Goal: Task Accomplishment & Management: Use online tool/utility

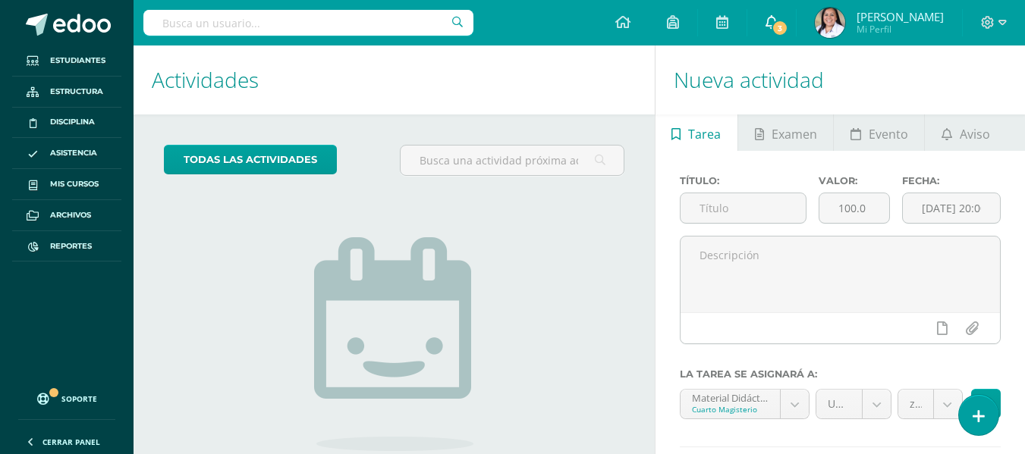
click at [788, 20] on span "3" at bounding box center [779, 28] width 17 height 17
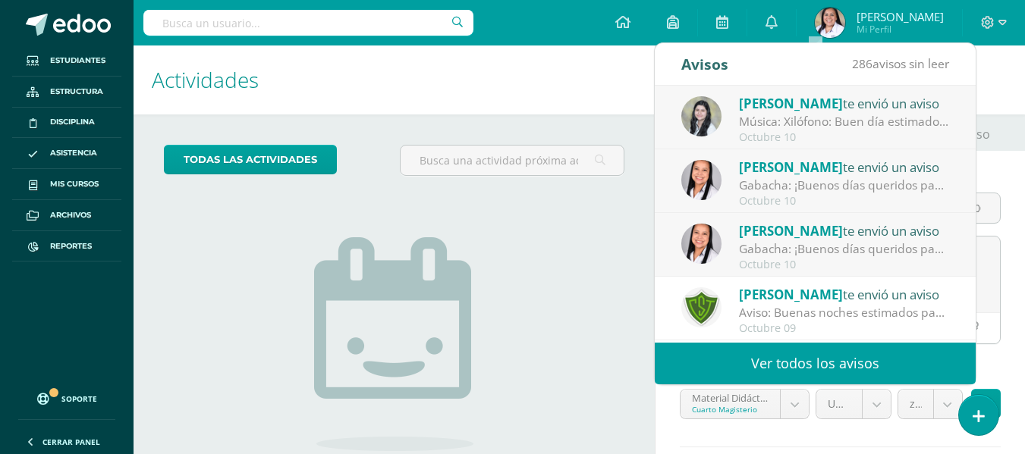
click at [828, 182] on div "Gabacha: ¡Buenos días queridos papis! Es un gusto poder saludarlos. Les solicit…" at bounding box center [844, 185] width 211 height 17
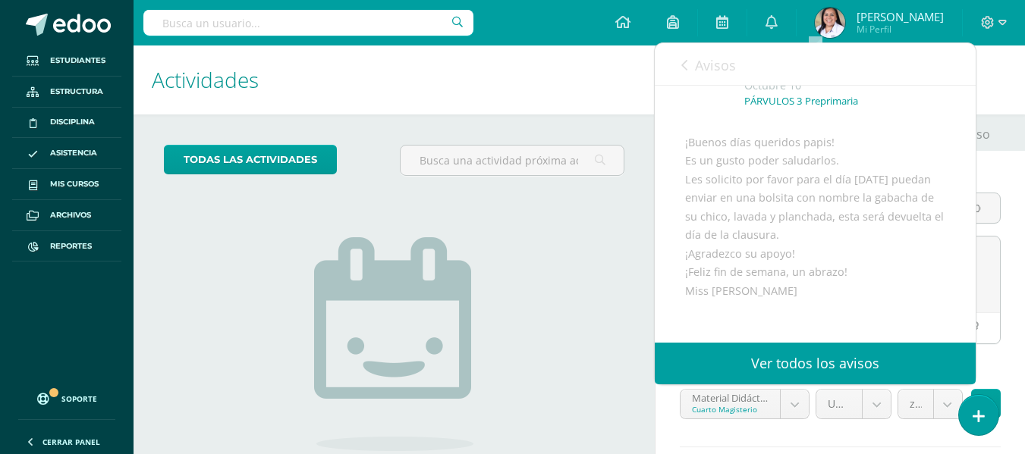
scroll to position [152, 0]
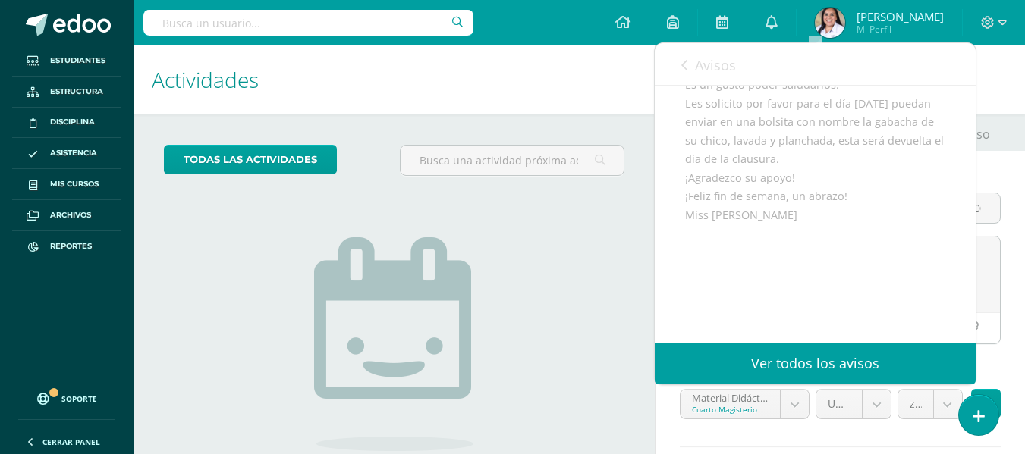
click at [278, 24] on input "text" at bounding box center [308, 23] width 330 height 26
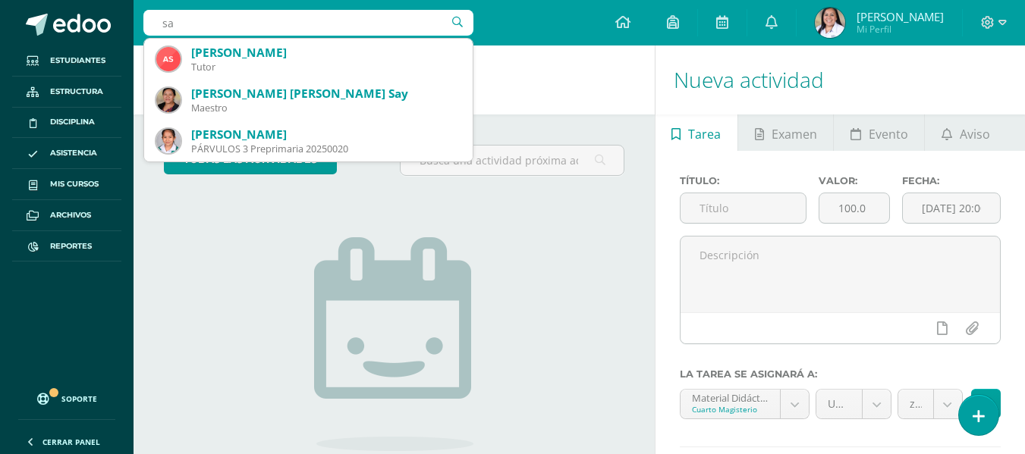
type input "s"
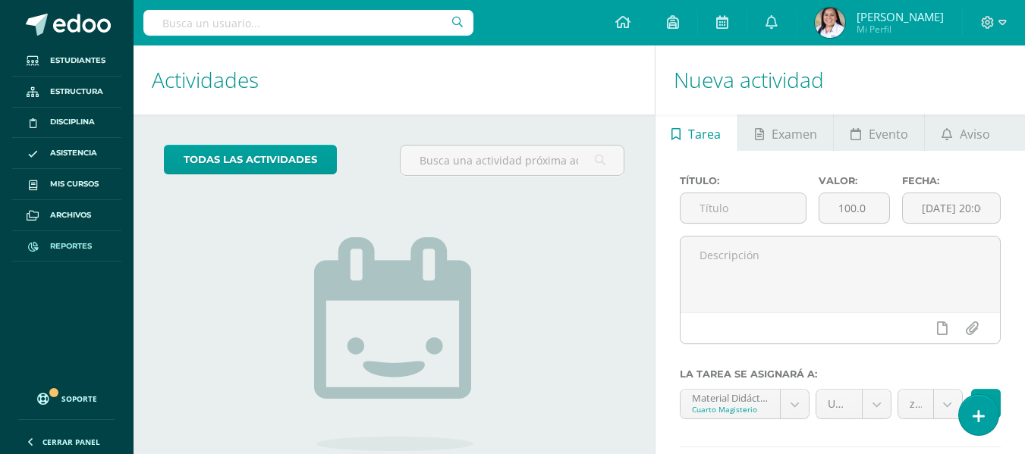
click at [64, 241] on span "Reportes" at bounding box center [71, 246] width 42 height 12
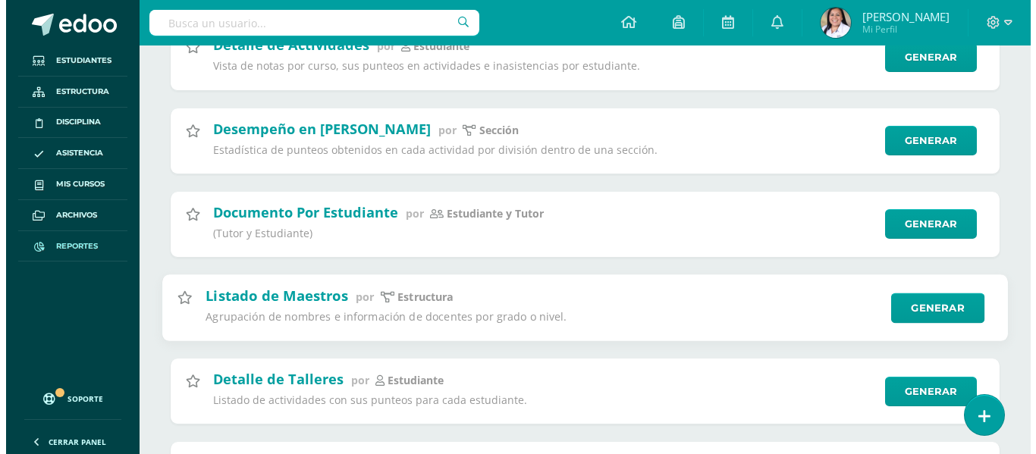
scroll to position [303, 0]
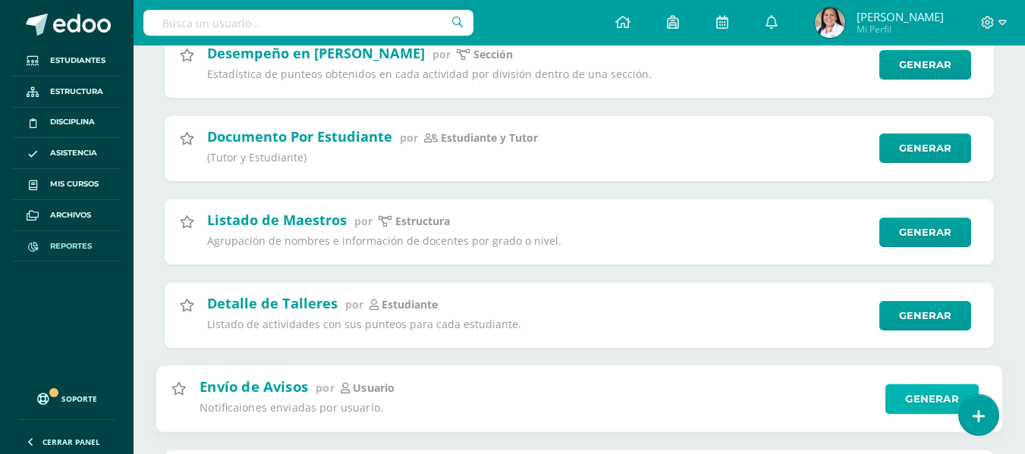
click at [901, 393] on link "Generar" at bounding box center [931, 399] width 93 height 30
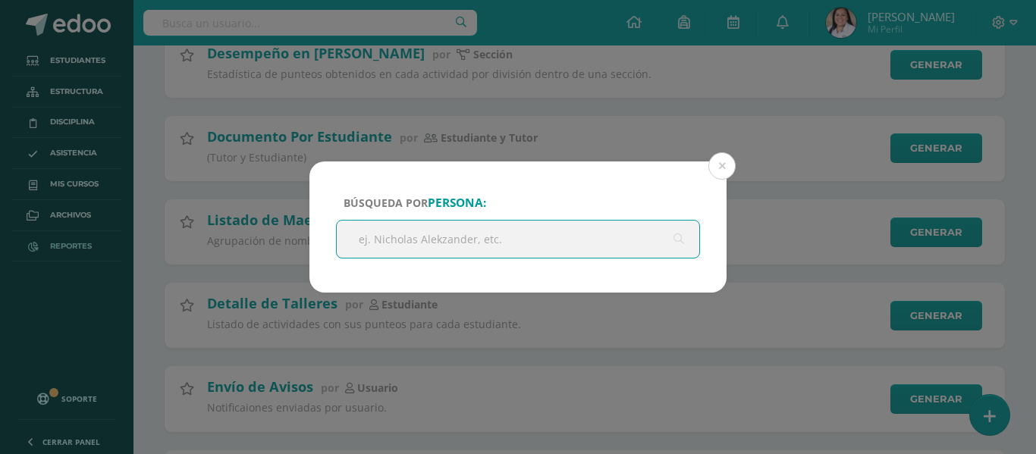
click at [501, 230] on input "text" at bounding box center [518, 239] width 362 height 37
type input "ingrid saquilmer"
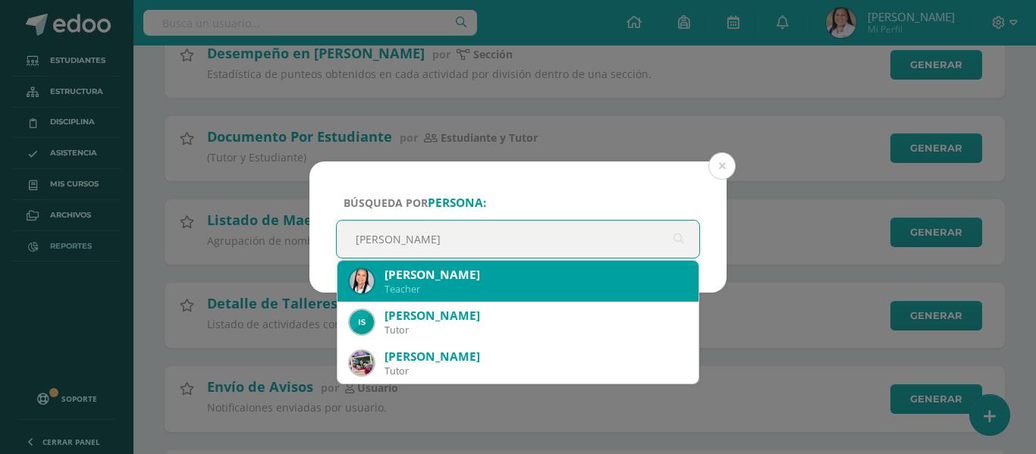
click at [471, 282] on div "[PERSON_NAME]" at bounding box center [535, 275] width 302 height 16
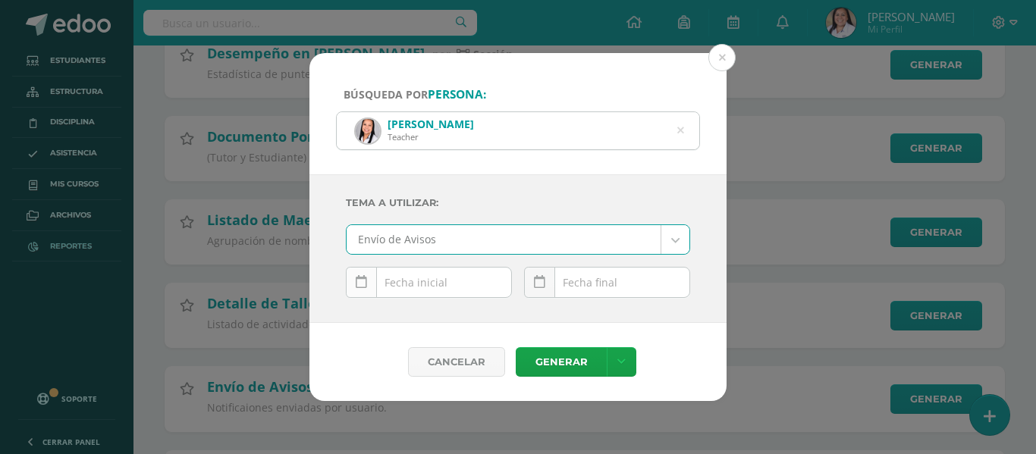
click at [359, 283] on icon at bounding box center [361, 282] width 11 height 13
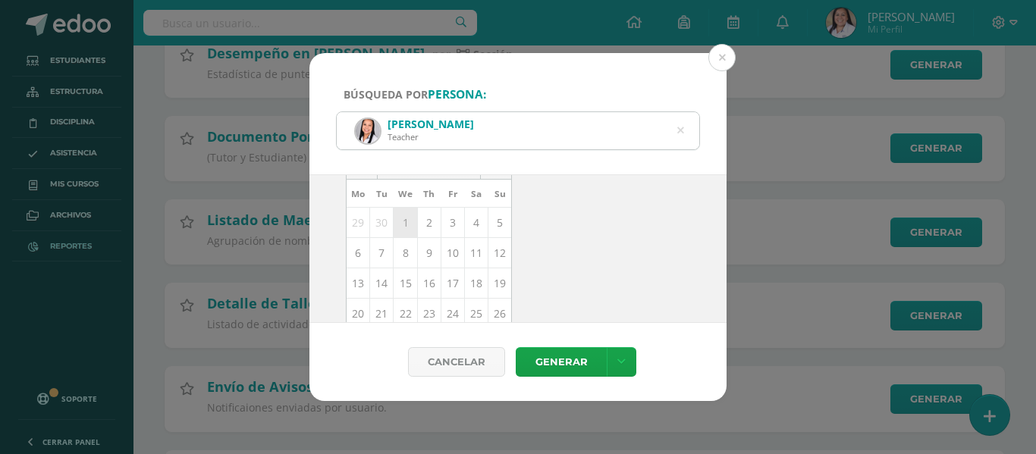
click at [398, 224] on td "1" at bounding box center [406, 223] width 24 height 30
type input "2025-10-01"
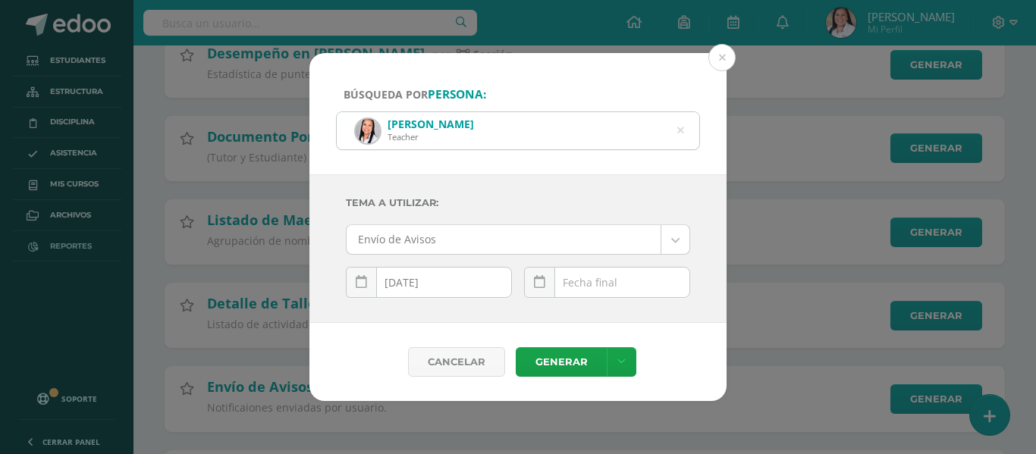
scroll to position [0, 0]
click at [538, 284] on icon at bounding box center [539, 282] width 11 height 13
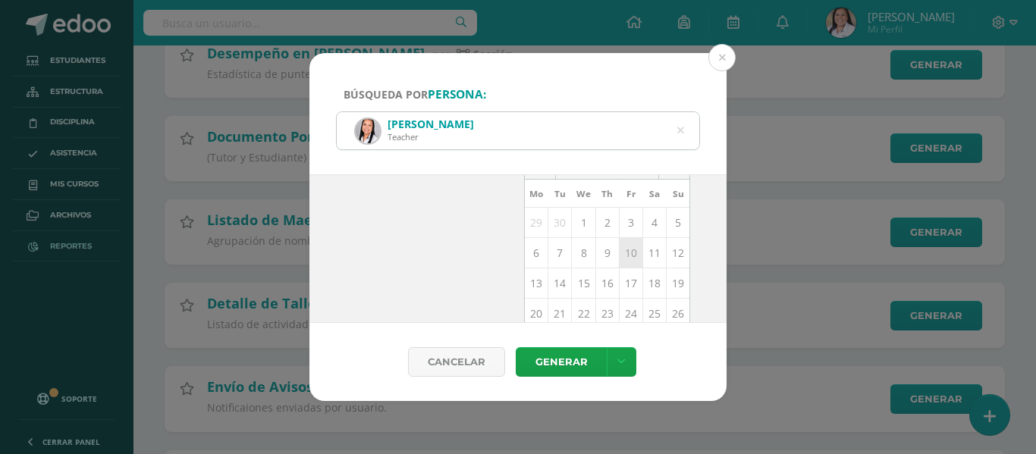
click at [621, 260] on td "10" at bounding box center [631, 253] width 24 height 30
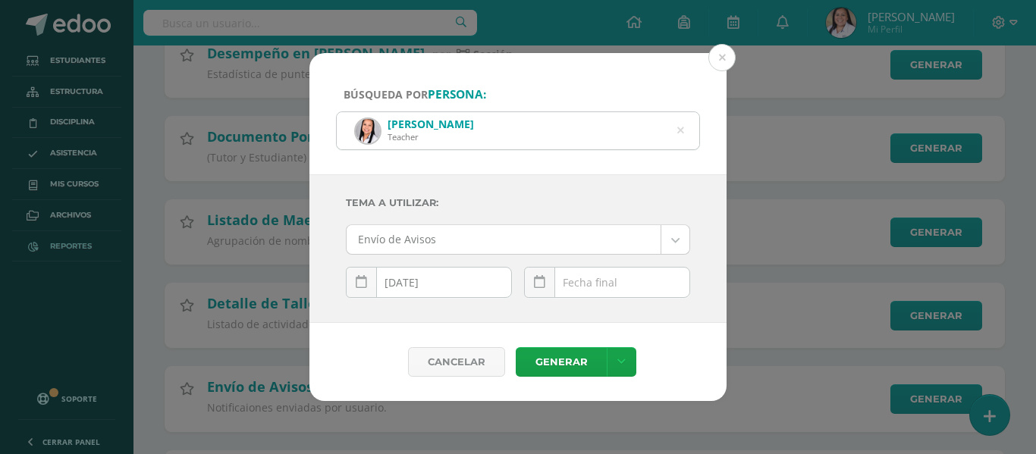
type input "2025-10-10"
click at [575, 365] on link "Generar" at bounding box center [561, 362] width 91 height 30
click at [725, 46] on button at bounding box center [721, 57] width 27 height 27
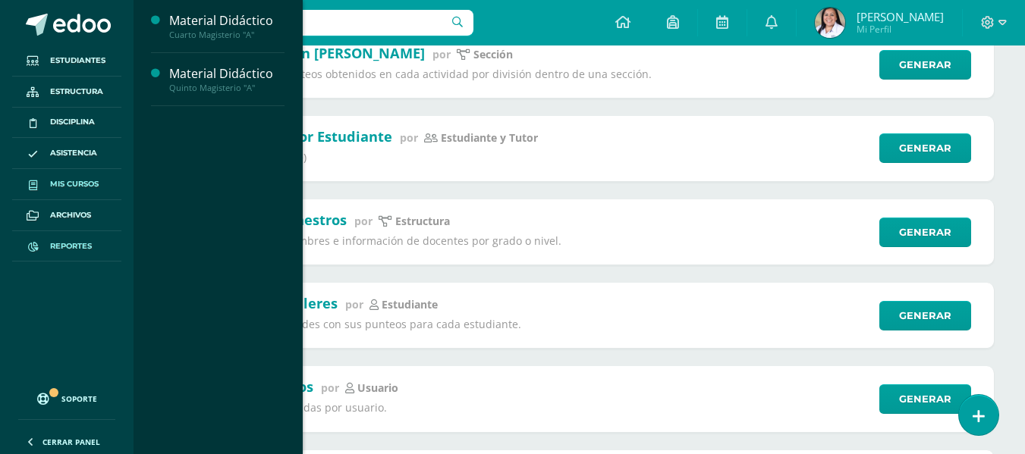
click at [83, 184] on span "Mis cursos" at bounding box center [74, 184] width 49 height 12
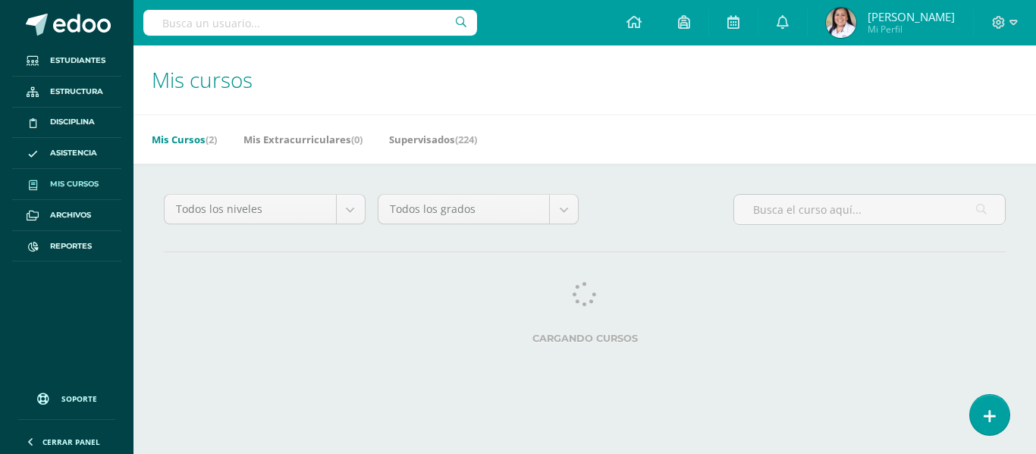
click at [196, 140] on link "Mis Cursos (2)" at bounding box center [184, 139] width 65 height 24
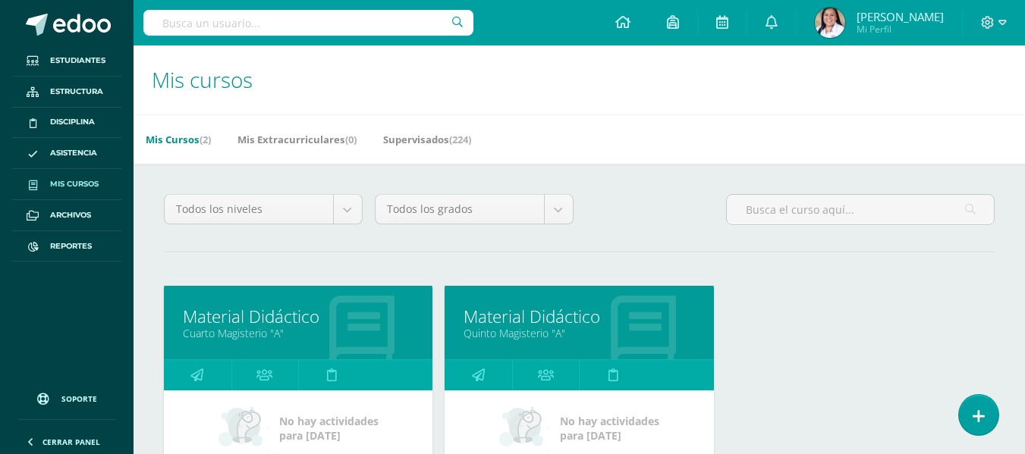
click at [295, 330] on link "Cuarto Magisterio "A"" at bounding box center [298, 333] width 231 height 14
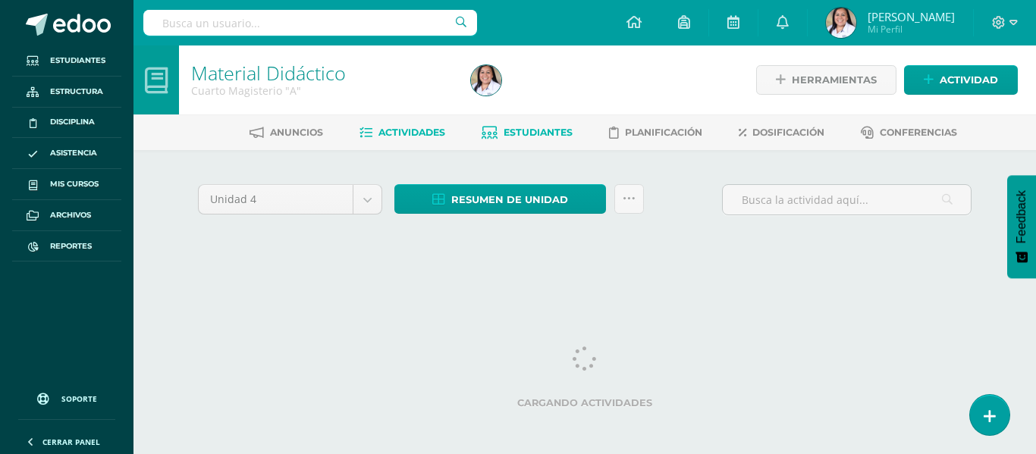
click at [519, 126] on link "Estudiantes" at bounding box center [527, 133] width 91 height 24
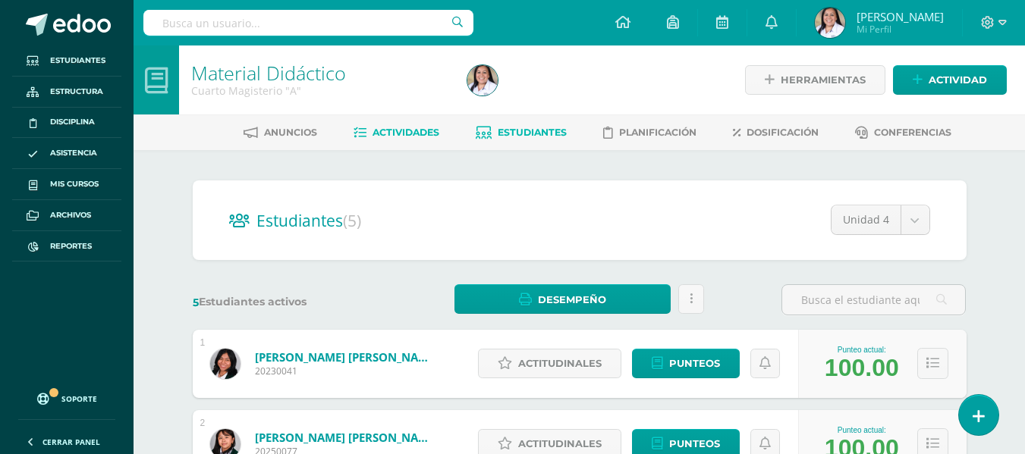
click at [403, 127] on span "Actividades" at bounding box center [405, 132] width 67 height 11
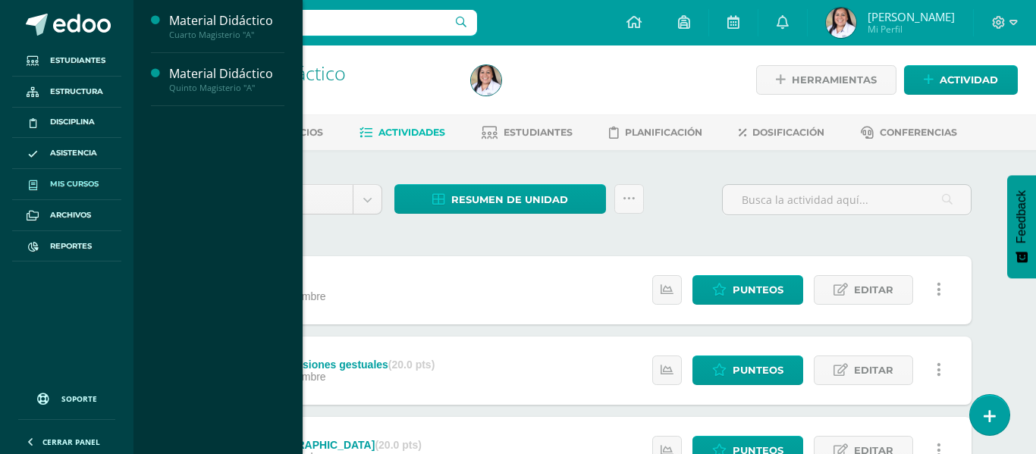
click at [90, 185] on span "Mis cursos" at bounding box center [74, 184] width 49 height 12
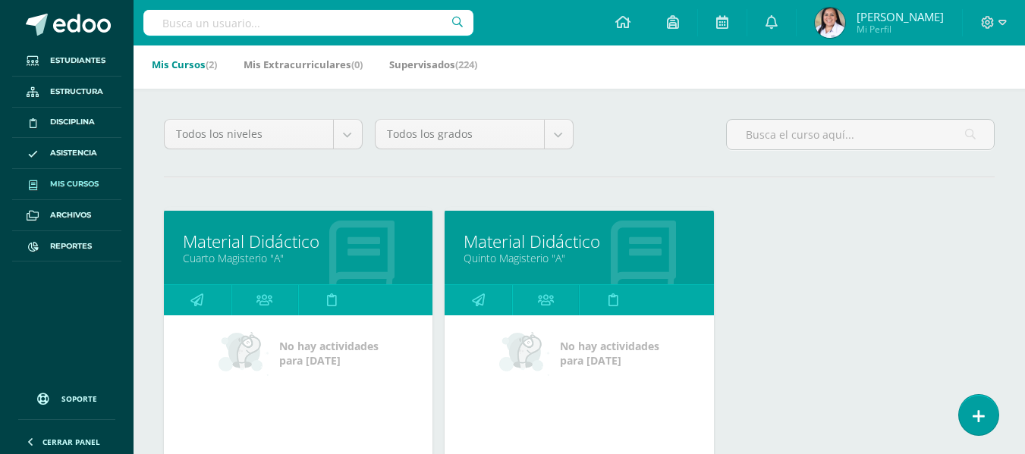
scroll to position [76, 0]
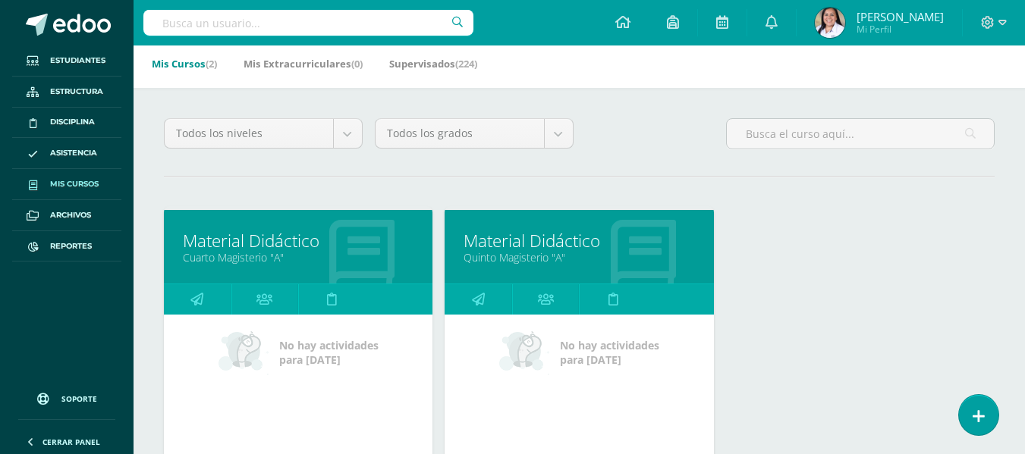
click at [562, 245] on link "Material Didáctico" at bounding box center [578, 241] width 231 height 24
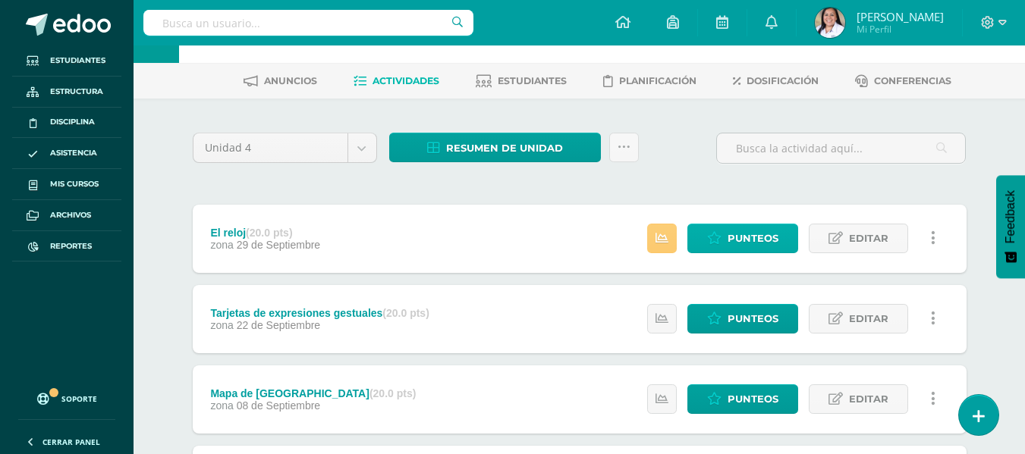
scroll to position [76, 0]
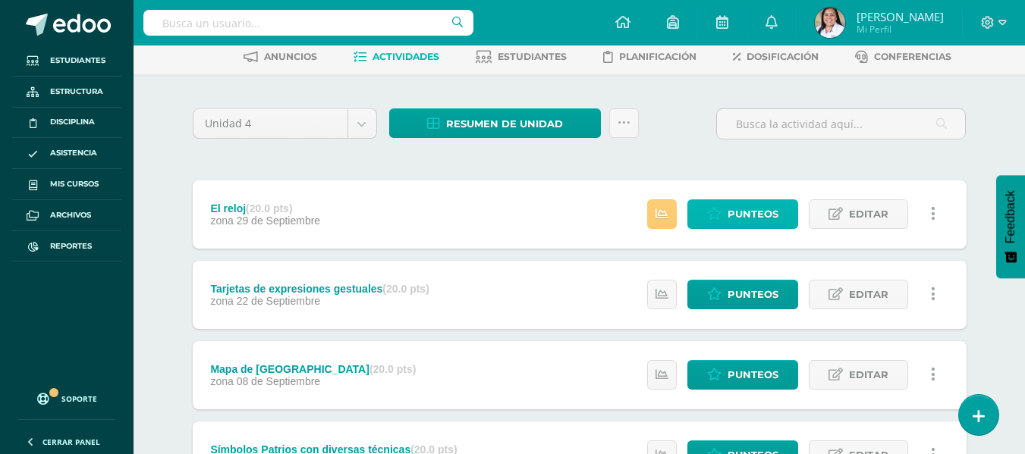
click at [744, 204] on span "Punteos" at bounding box center [752, 214] width 51 height 28
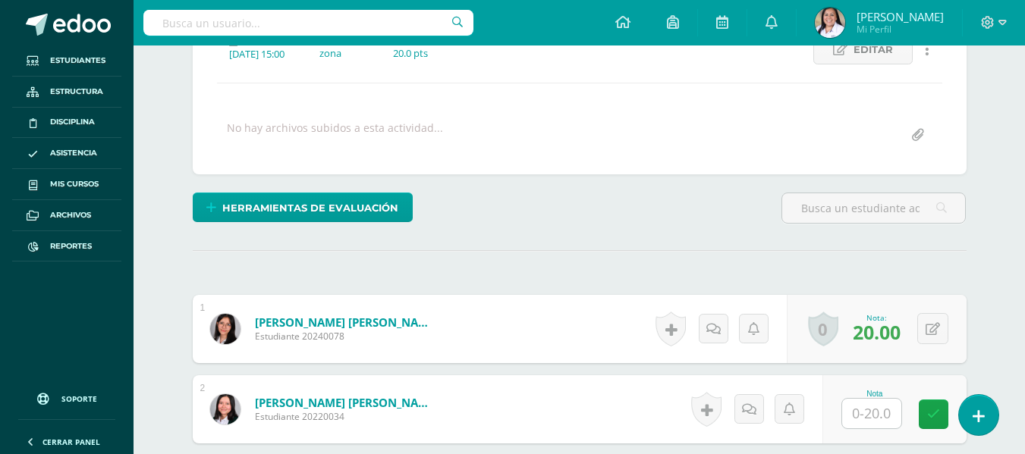
scroll to position [384, 0]
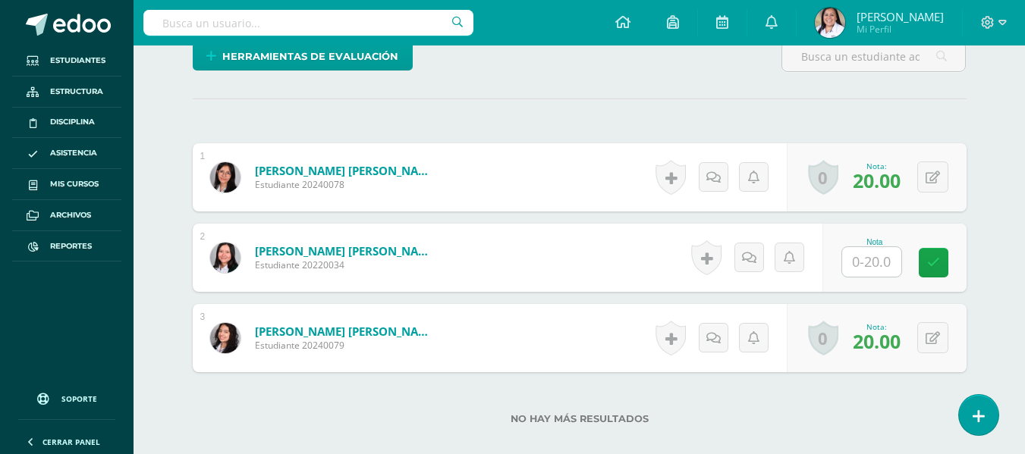
click at [869, 265] on input "text" at bounding box center [871, 262] width 59 height 30
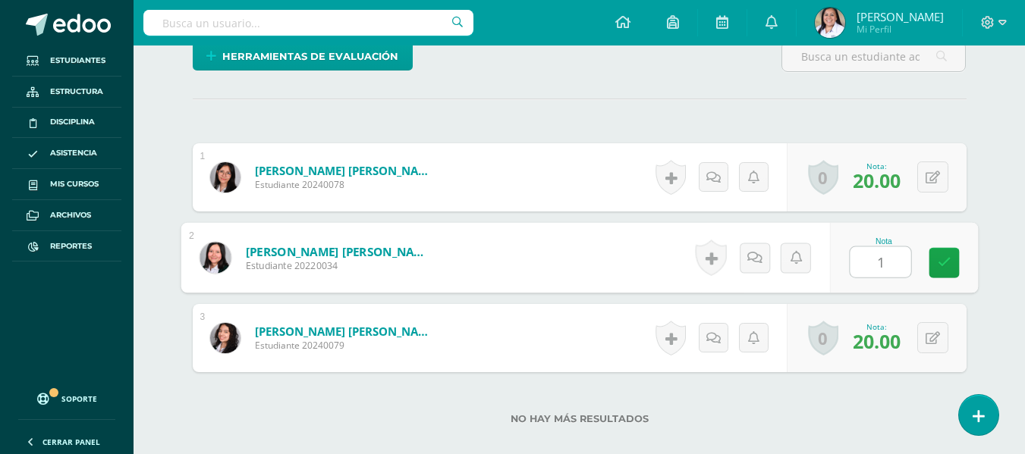
type input "10"
click at [950, 264] on link at bounding box center [943, 263] width 30 height 30
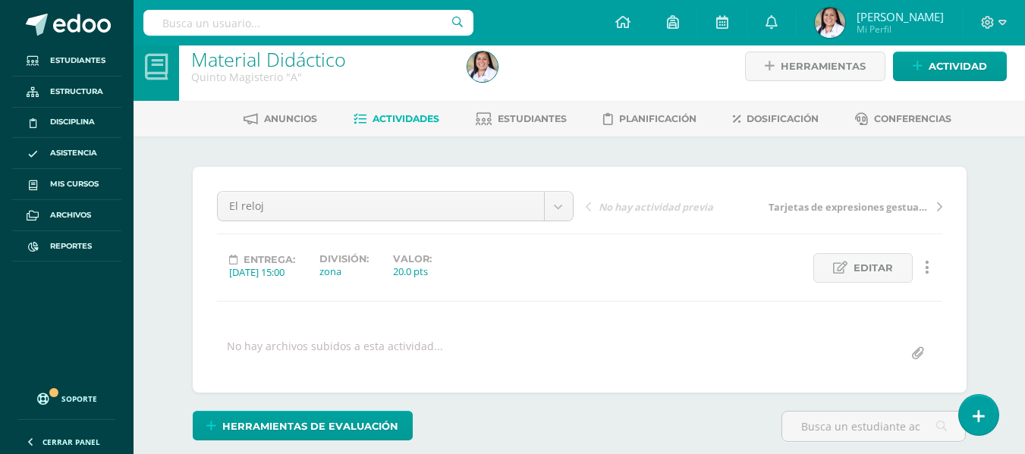
scroll to position [0, 0]
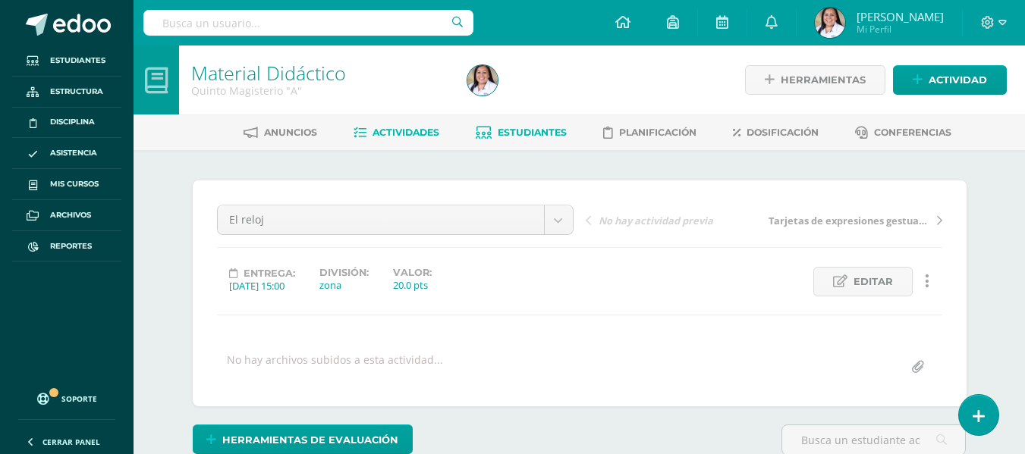
click at [551, 137] on span "Estudiantes" at bounding box center [531, 132] width 69 height 11
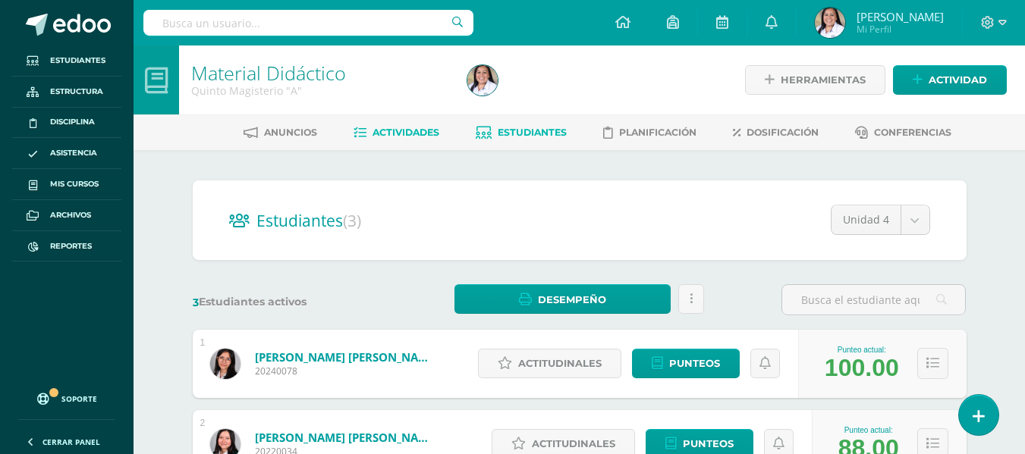
click at [372, 127] on span "Actividades" at bounding box center [405, 132] width 67 height 11
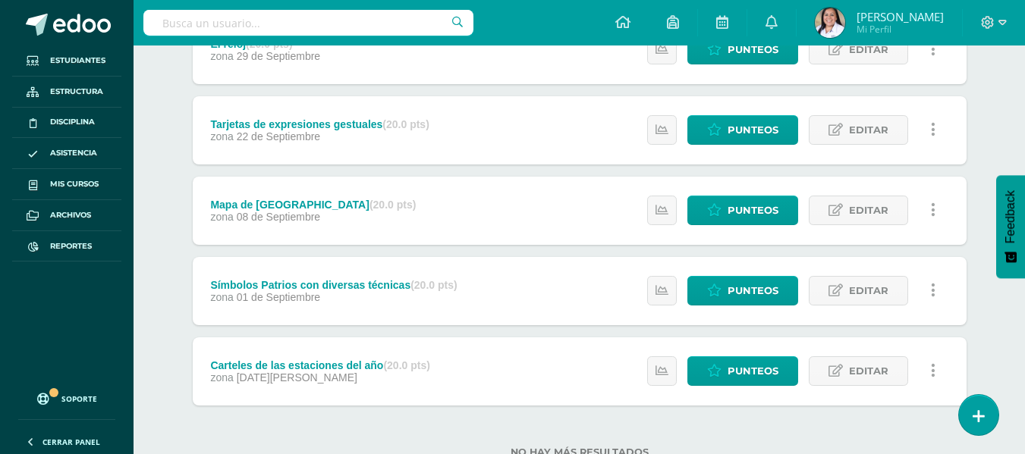
scroll to position [217, 0]
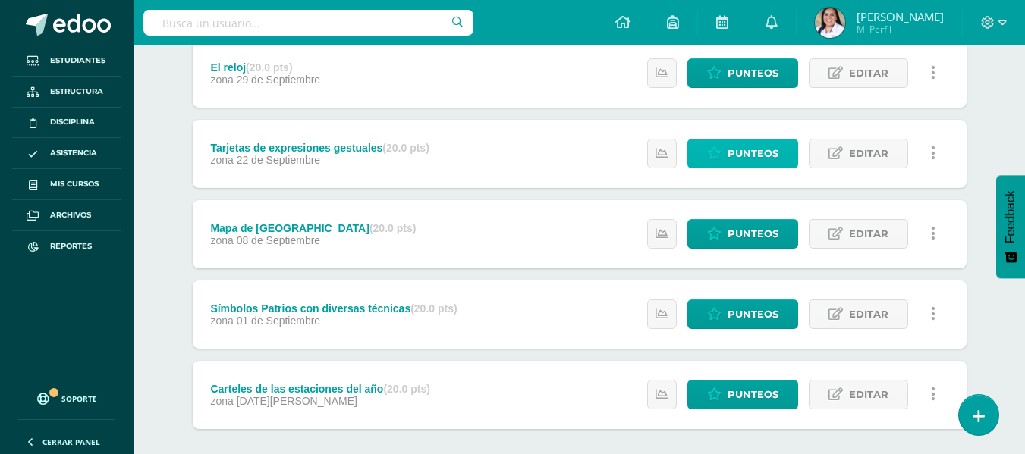
click at [746, 152] on span "Punteos" at bounding box center [752, 154] width 51 height 28
